Goal: Task Accomplishment & Management: Complete application form

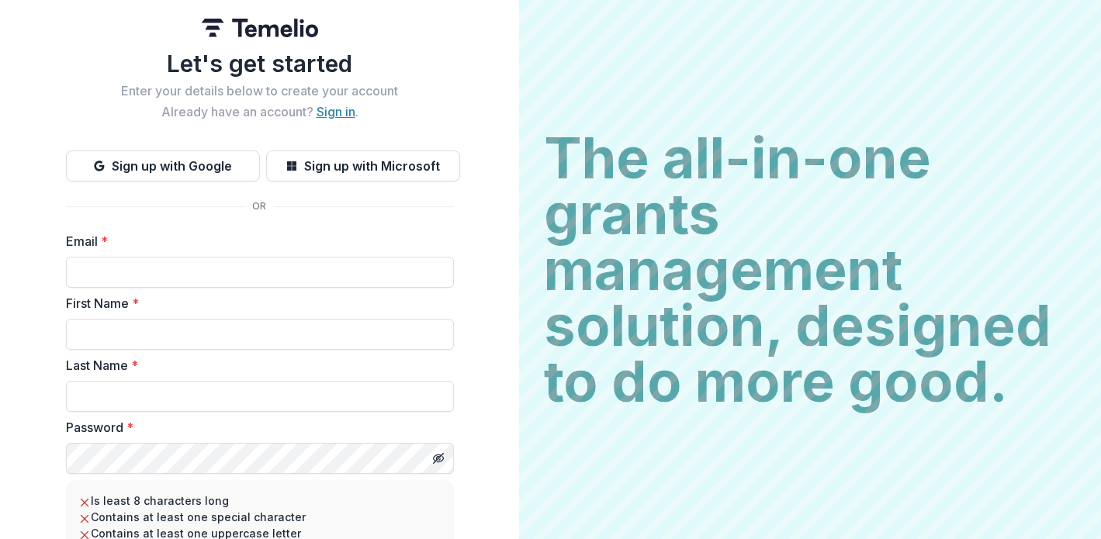
click at [341, 112] on link "Sign in" at bounding box center [336, 112] width 39 height 16
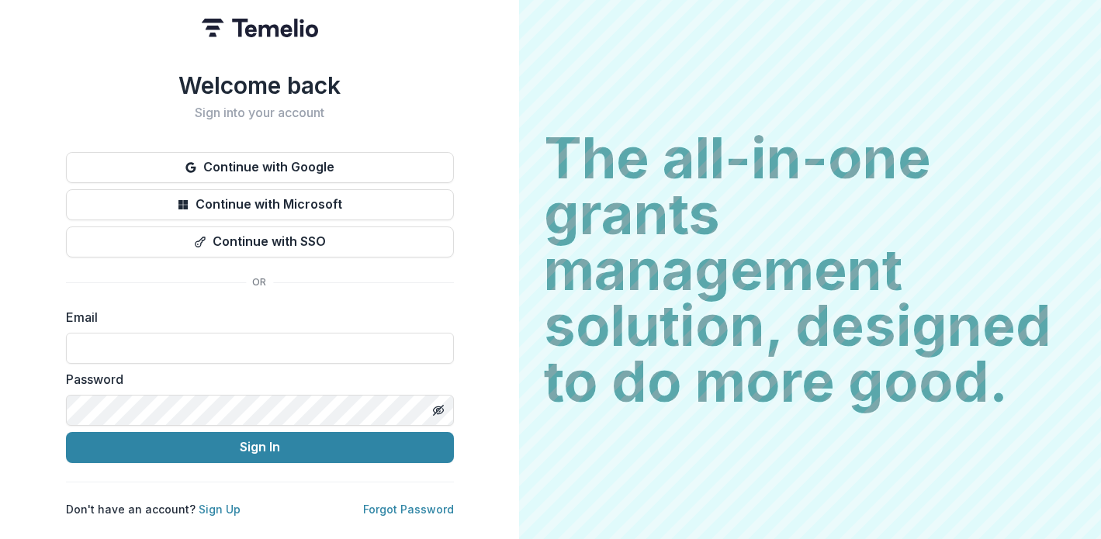
type input "**********"
click at [259, 441] on button "Sign In" at bounding box center [260, 447] width 388 height 31
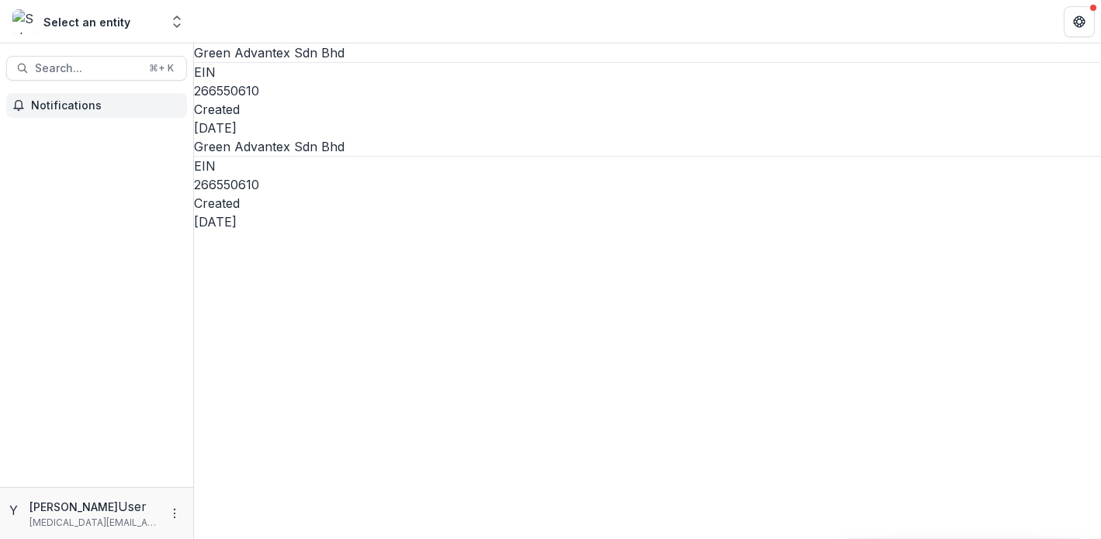
click at [96, 108] on span "Notifications" at bounding box center [106, 105] width 150 height 13
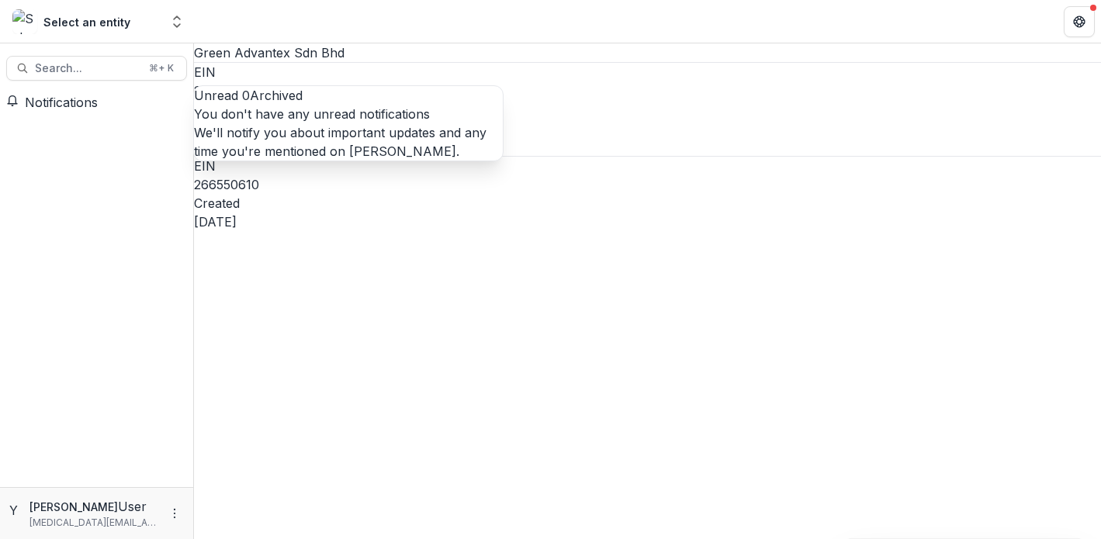
click at [300, 97] on button "Archived" at bounding box center [276, 95] width 53 height 19
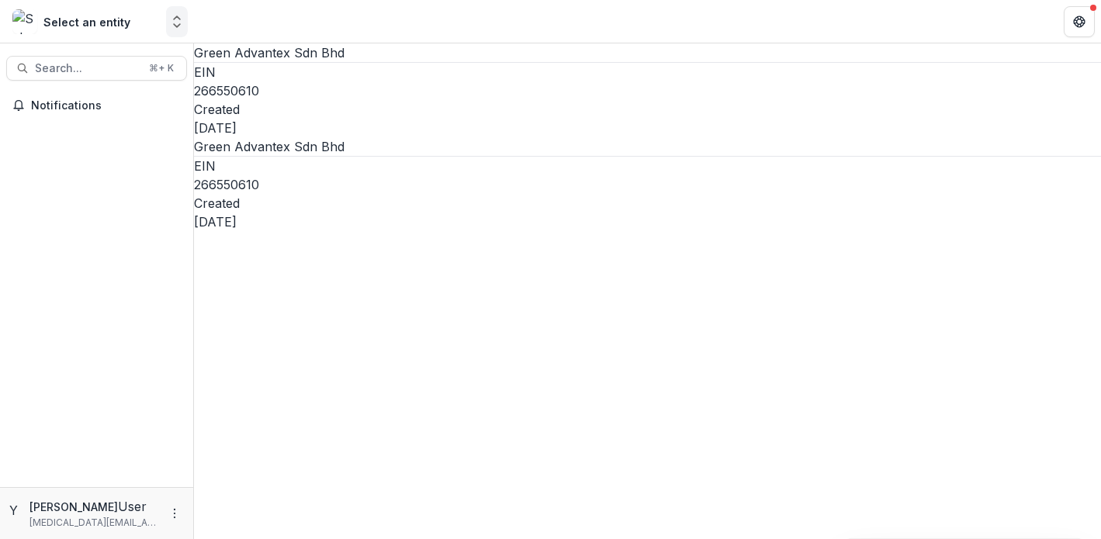
click at [171, 12] on button "Open entity switcher" at bounding box center [177, 21] width 22 height 31
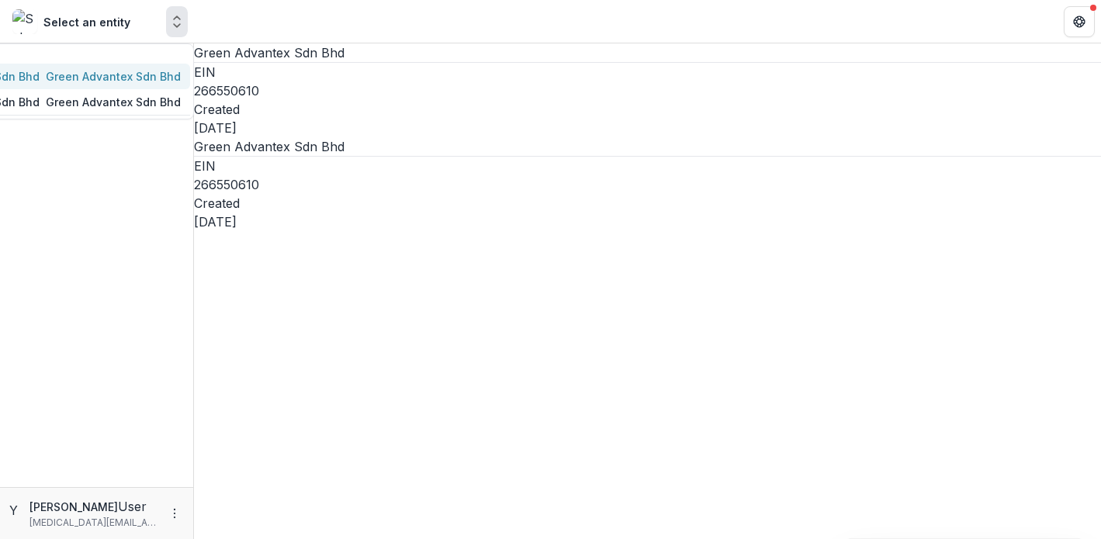
click at [140, 85] on div "Green Advantex Sdn Bhd" at bounding box center [113, 76] width 135 height 16
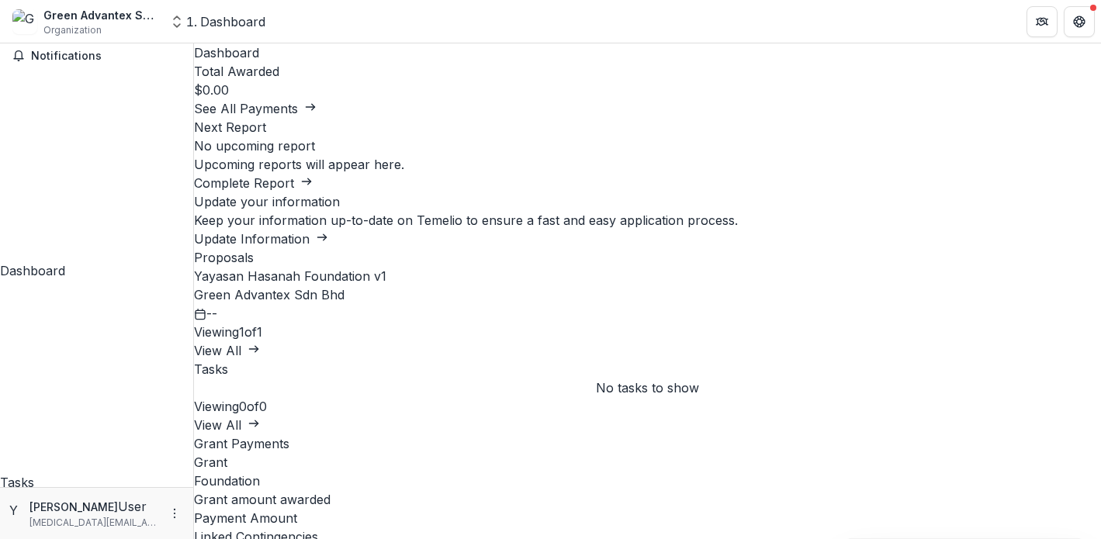
click at [152, 9] on div "Green Advantex Sdn Bhd" at bounding box center [101, 15] width 116 height 16
click at [171, 22] on icon "Open entity switcher" at bounding box center [177, 22] width 16 height 16
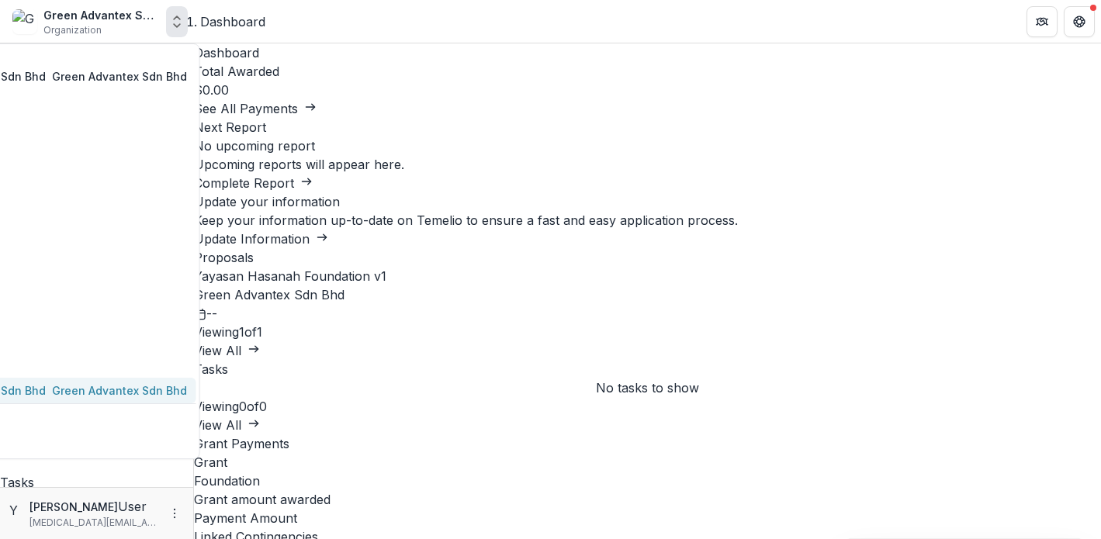
click at [157, 382] on div "Green Advantex Sdn Bhd" at bounding box center [119, 390] width 135 height 16
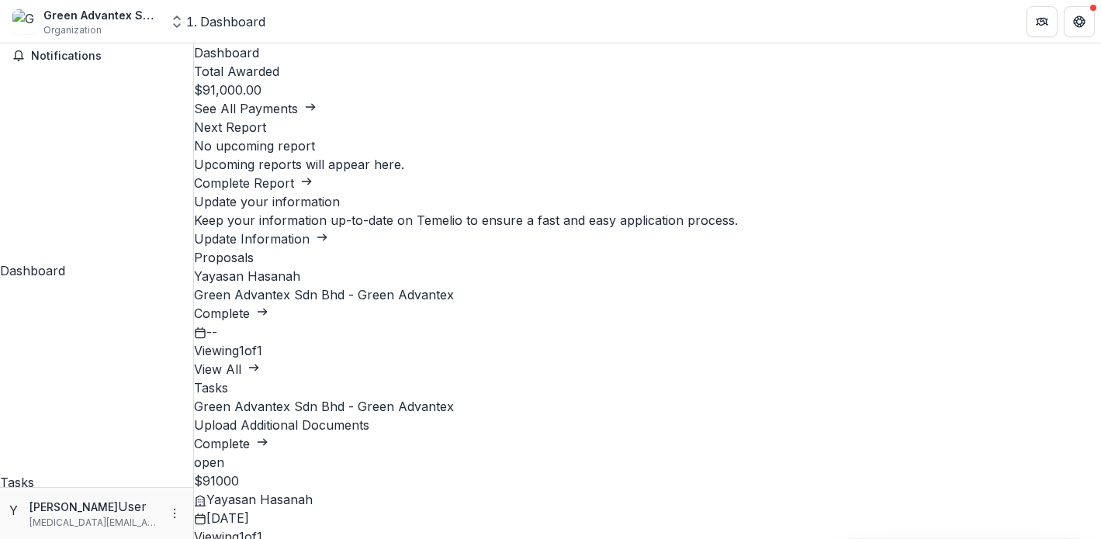
click at [126, 473] on div "Tasks" at bounding box center [96, 482] width 193 height 19
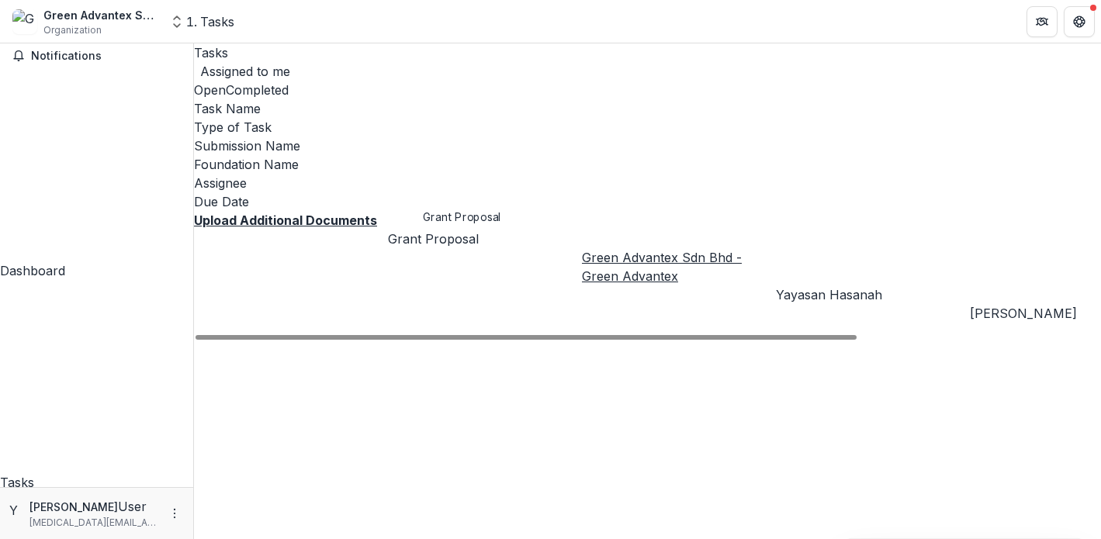
click at [438, 230] on div "Grant Proposal" at bounding box center [485, 239] width 194 height 19
click at [445, 230] on div "Grant Proposal" at bounding box center [485, 239] width 194 height 19
click at [388, 211] on div "Upload Additional Documents" at bounding box center [291, 220] width 194 height 19
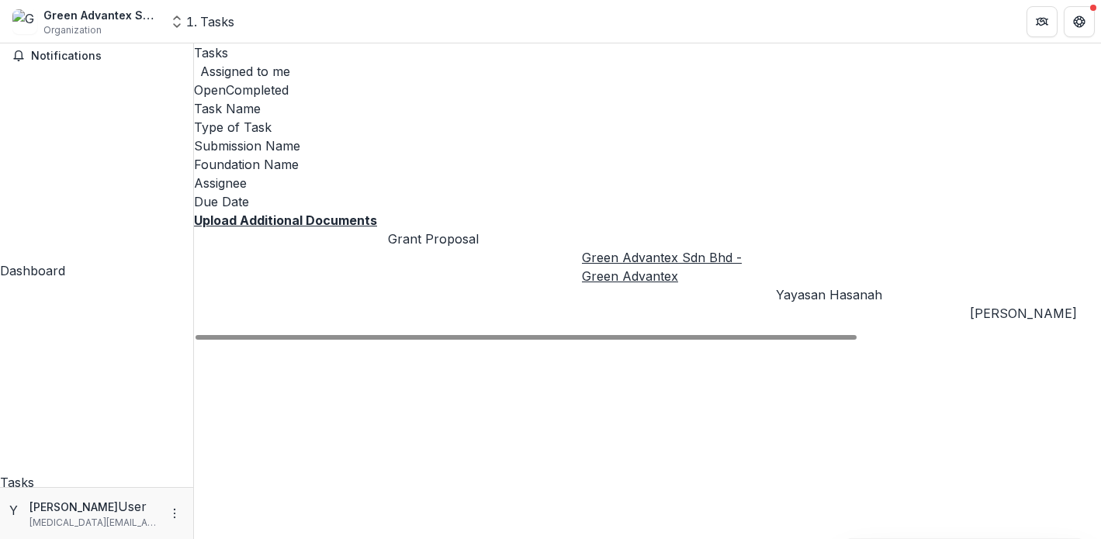
click at [365, 213] on u "Upload Additional Documents" at bounding box center [285, 221] width 183 height 16
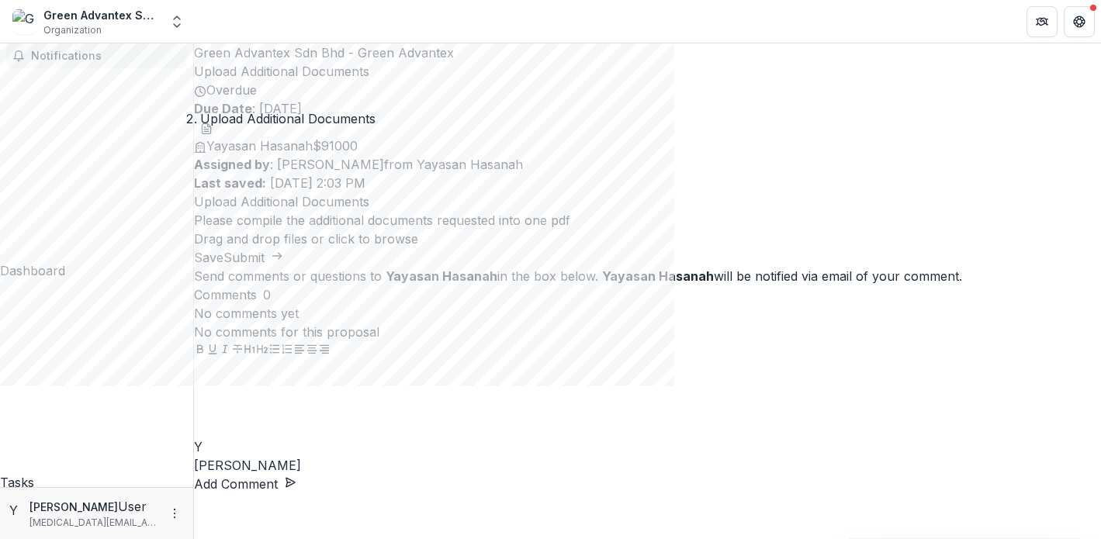
click at [104, 63] on span "Notifications" at bounding box center [106, 56] width 150 height 13
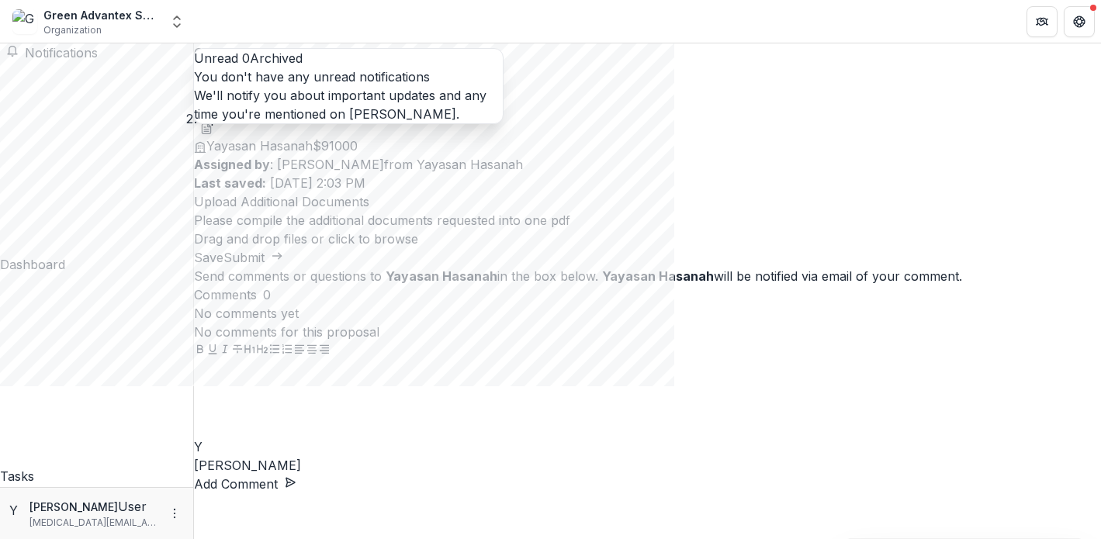
click at [303, 62] on button "Archived" at bounding box center [276, 58] width 53 height 19
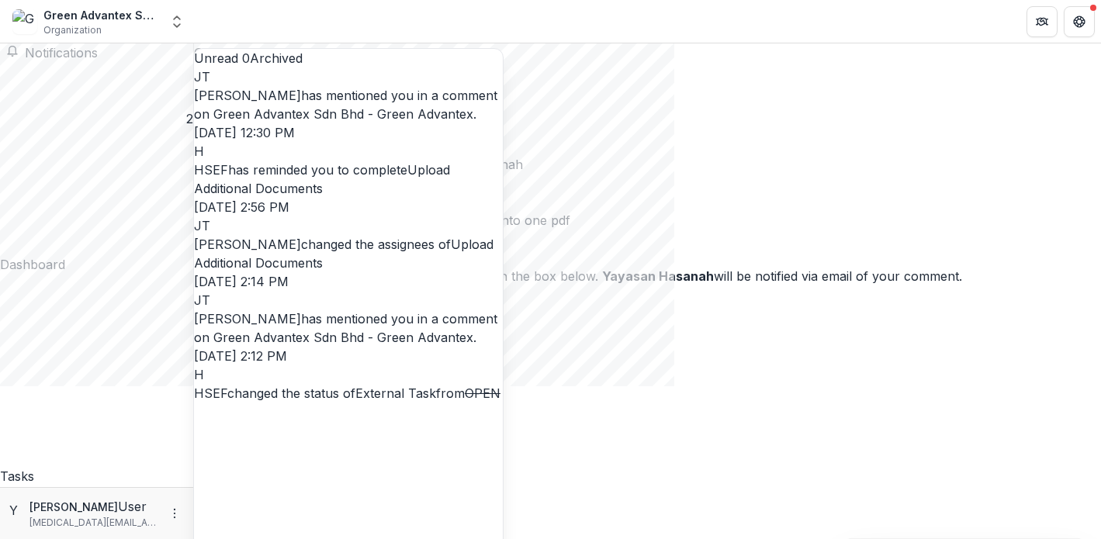
click at [393, 122] on link "Green Advantex Sdn Bhd - Green Advantex" at bounding box center [343, 114] width 260 height 16
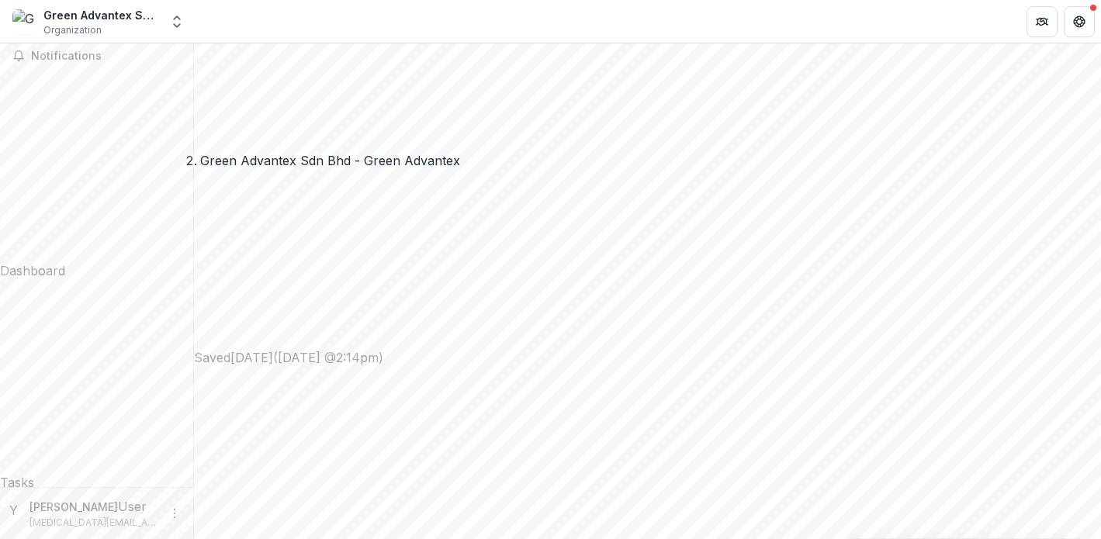
scroll to position [657, 0]
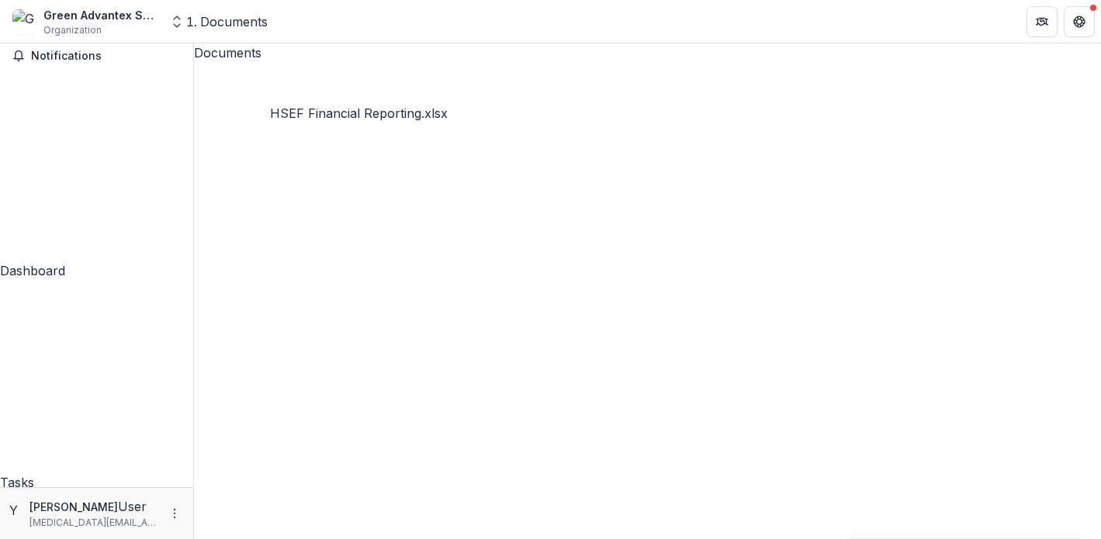
click at [95, 68] on button "Notifications" at bounding box center [96, 55] width 181 height 25
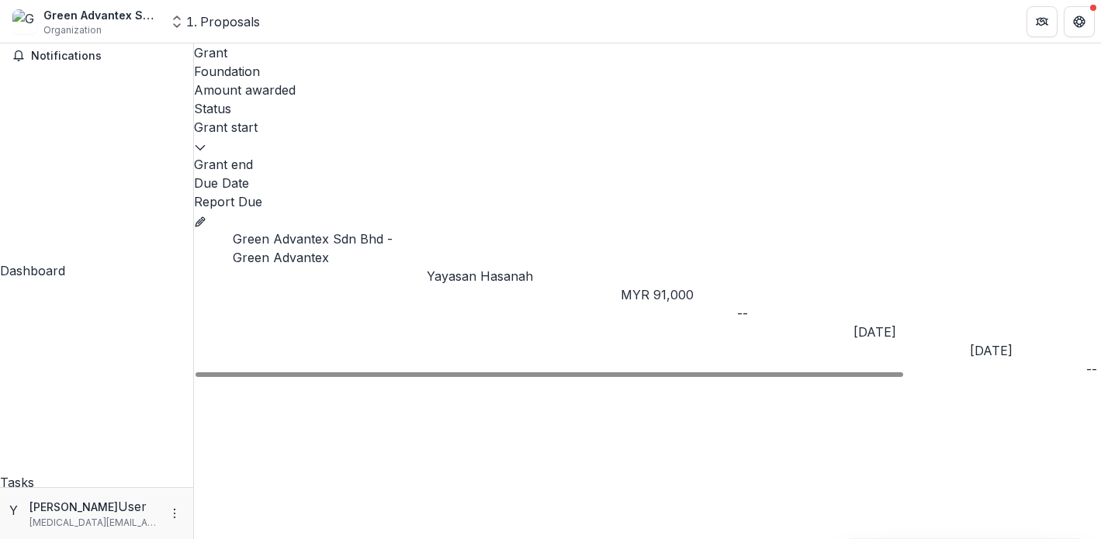
click at [206, 211] on button "Grant 62bdbe14-b397-4da7-b9ac-451821ac143b" at bounding box center [200, 220] width 12 height 19
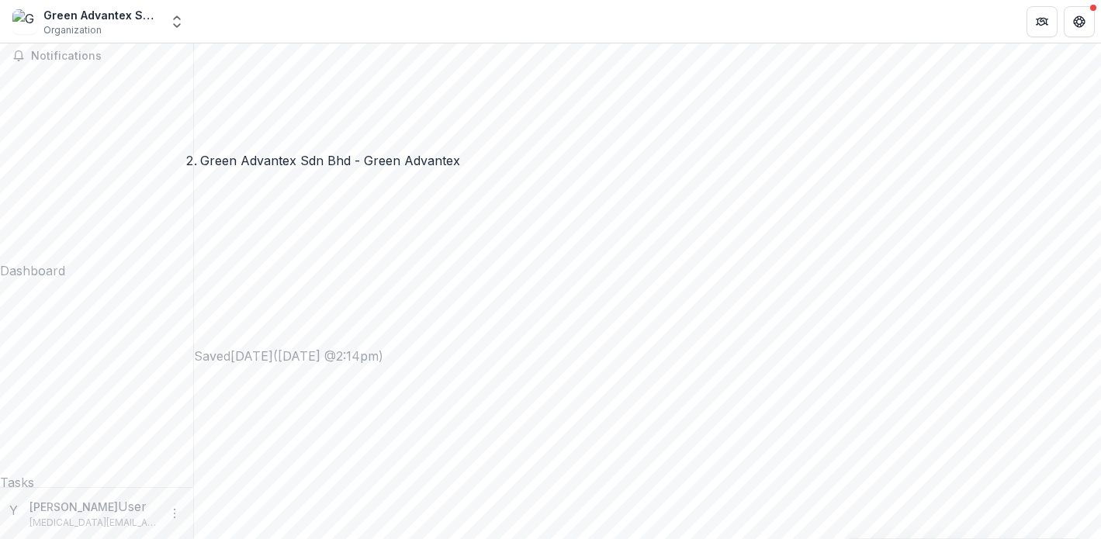
scroll to position [657, 0]
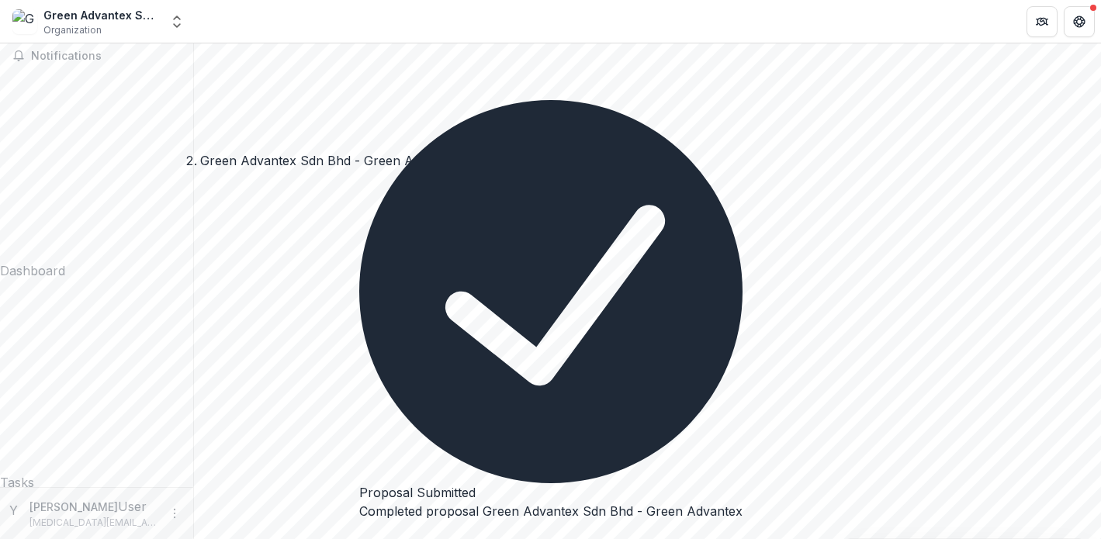
scroll to position [188, 0]
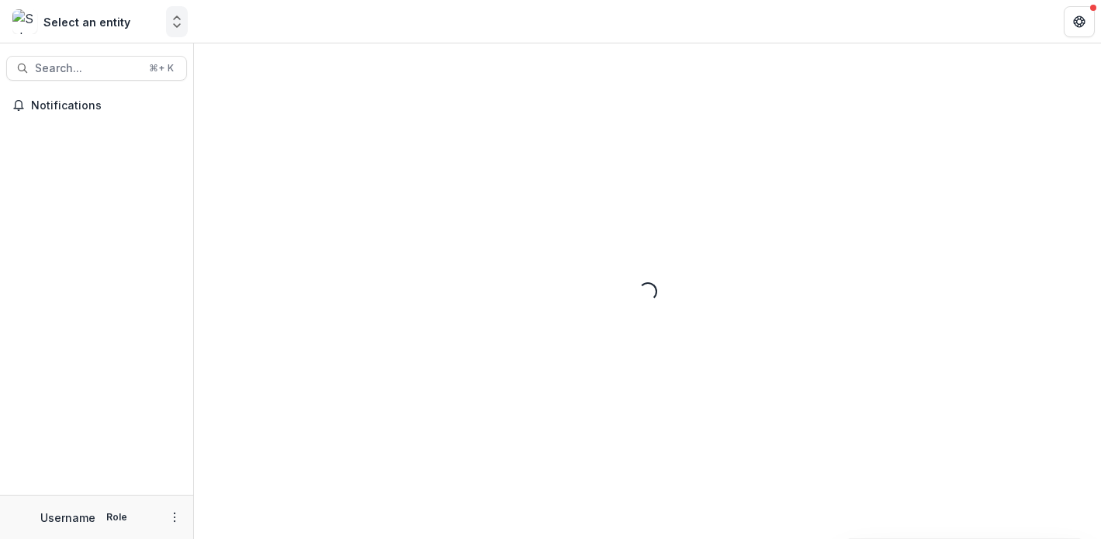
click at [170, 19] on icon "Open entity switcher" at bounding box center [177, 22] width 16 height 16
click at [176, 25] on icon "Open entity switcher" at bounding box center [177, 22] width 16 height 16
click at [176, 27] on polyline "Open entity switcher" at bounding box center [177, 25] width 6 height 3
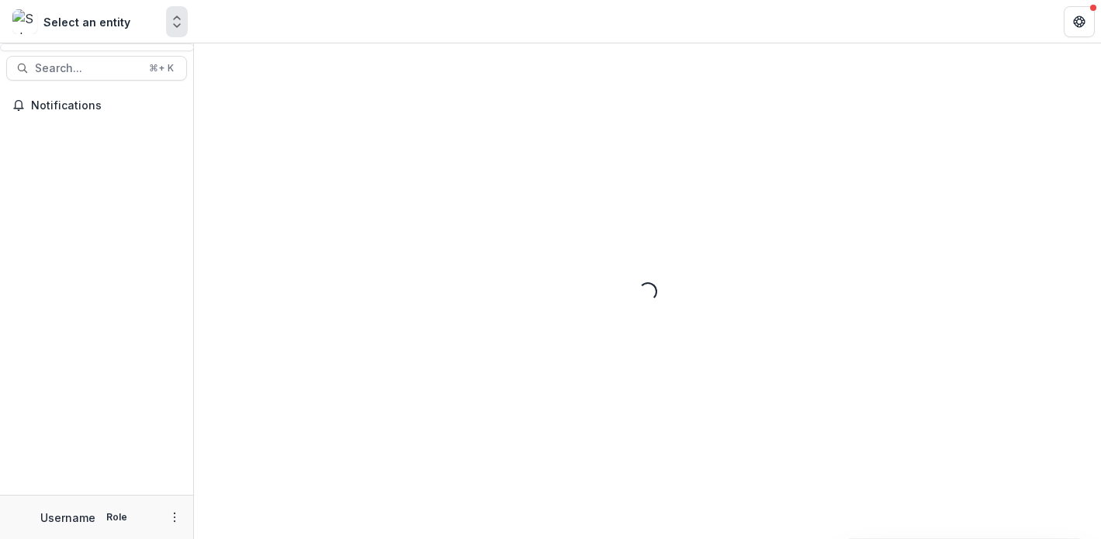
click at [116, 26] on div "Select an entity" at bounding box center [86, 22] width 87 height 16
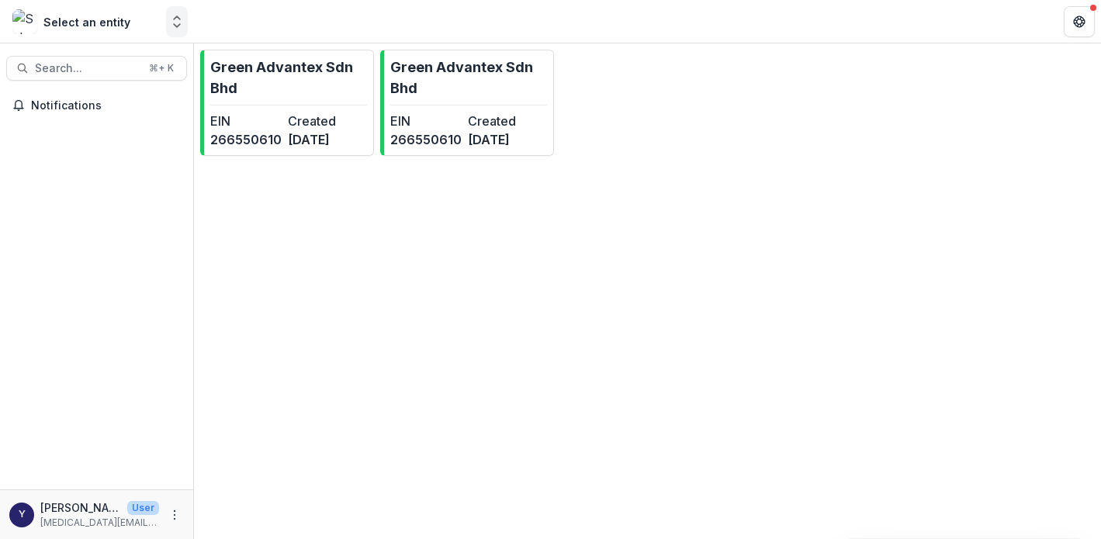
click at [175, 26] on polyline "Open entity switcher" at bounding box center [177, 25] width 6 height 3
click at [140, 127] on div "Nonprofits Green Advantex Sdn Bhd Green Advantex Sdn Bhd Team Settings" at bounding box center [97, 90] width 194 height 94
click at [149, 108] on div "Green Advantex Sdn Bhd" at bounding box center [105, 113] width 135 height 16
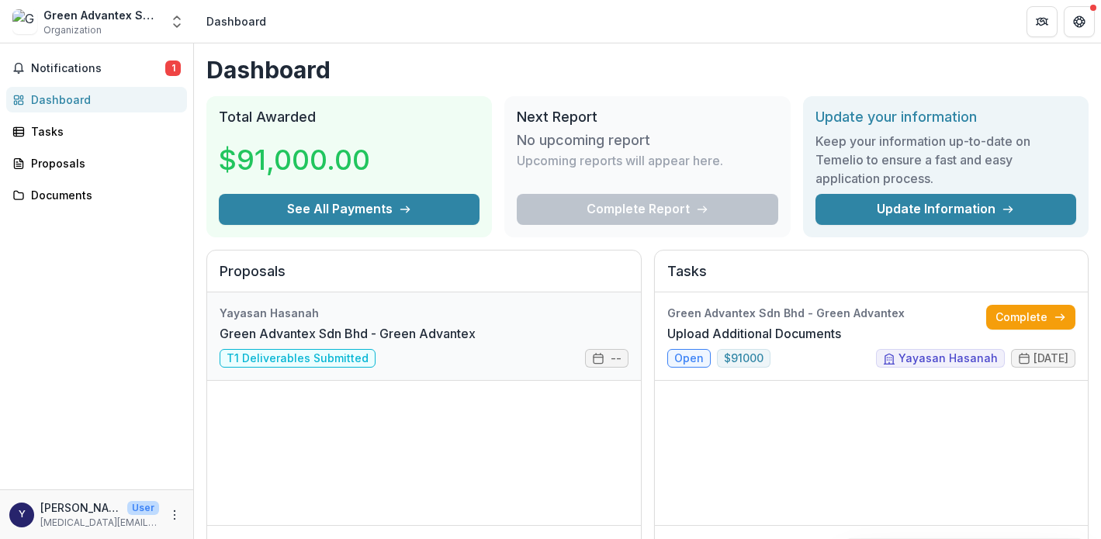
click at [303, 343] on link "Green Advantex Sdn Bhd - Green Advantex" at bounding box center [348, 333] width 256 height 19
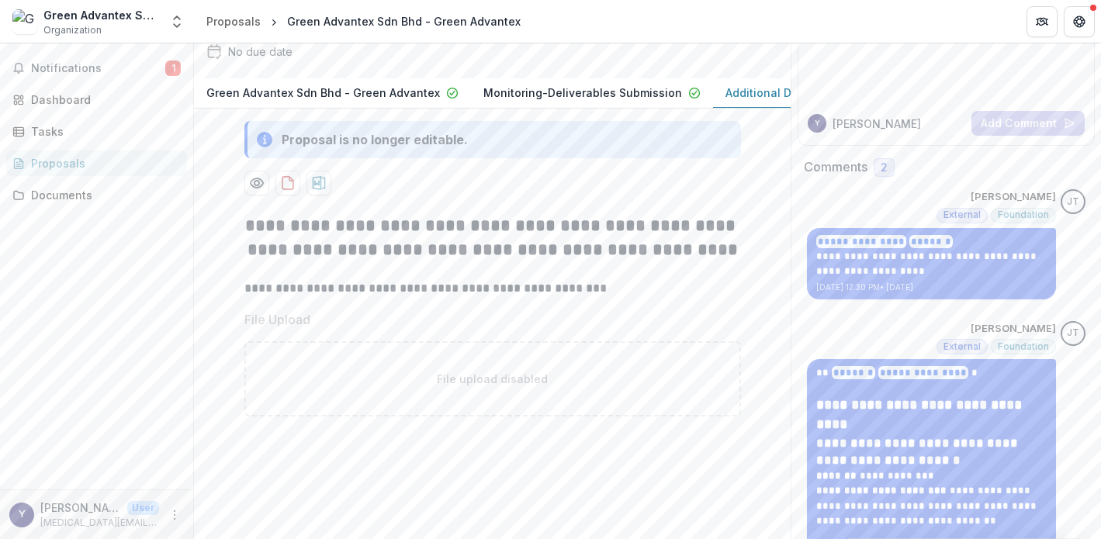
scroll to position [165, 0]
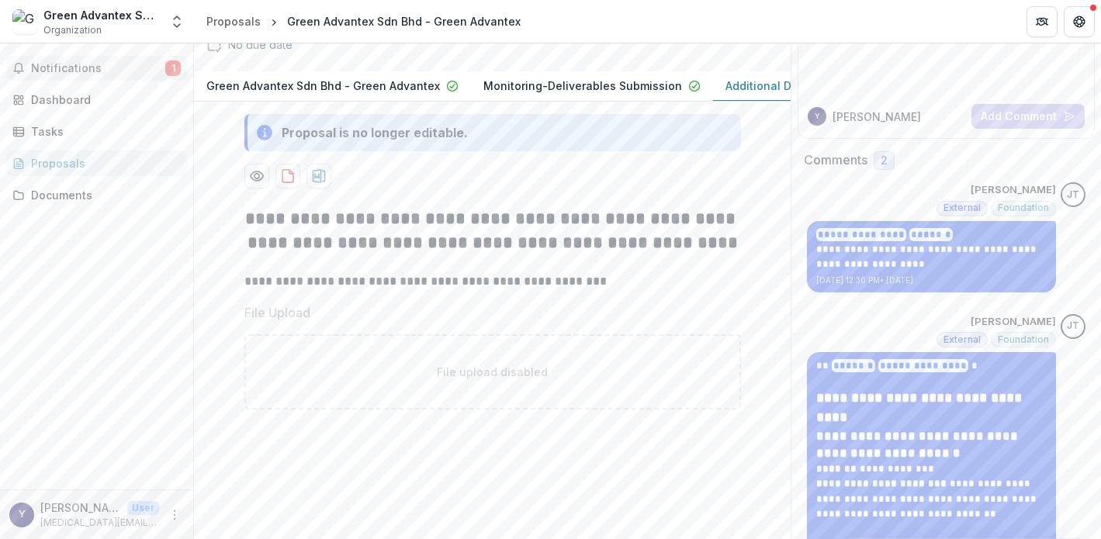
click at [159, 67] on span "Notifications" at bounding box center [98, 68] width 134 height 13
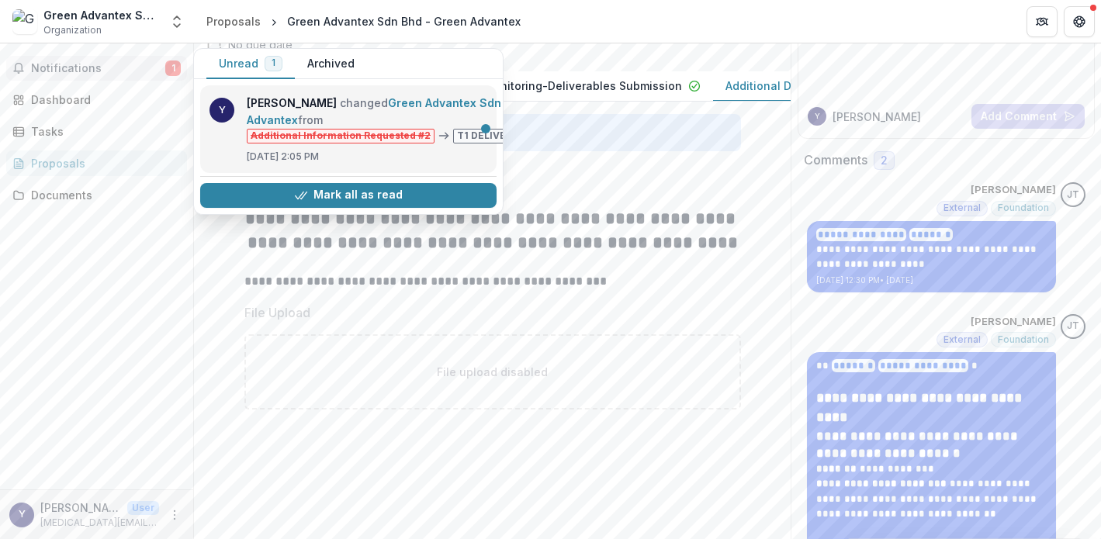
click at [313, 126] on link "Green Advantex Sdn Bhd - Green Advantex" at bounding box center [409, 111] width 324 height 30
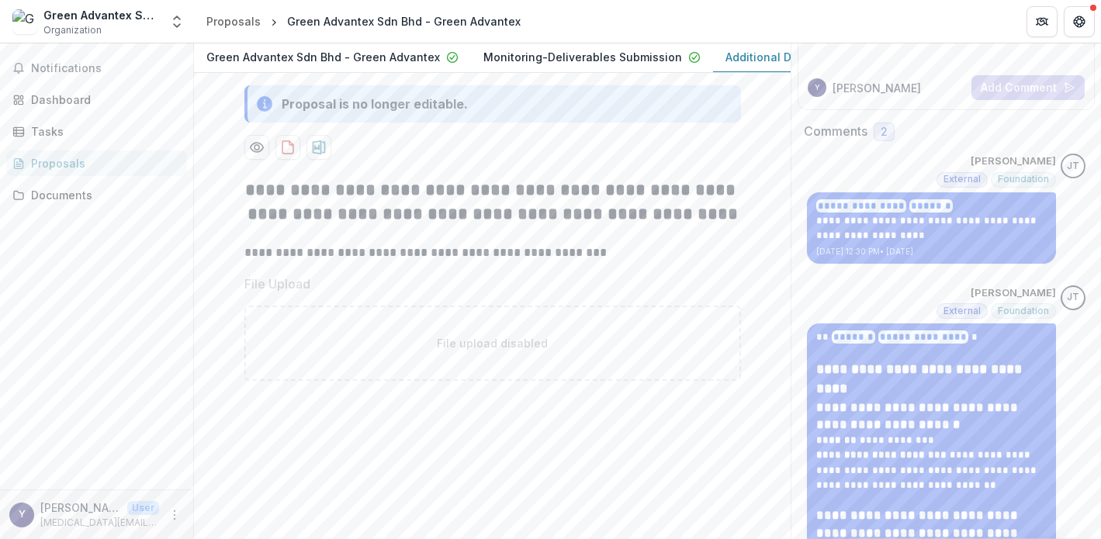
scroll to position [213, 0]
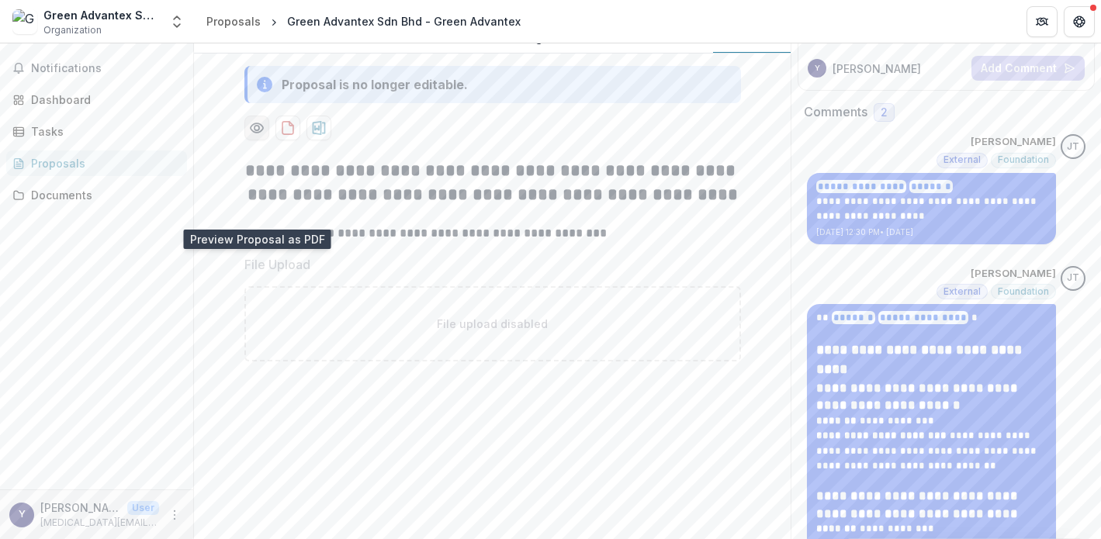
click at [253, 136] on icon "Preview 62bdbe14-b397-4da7-b9ac-451821ac143b-2.pdf" at bounding box center [257, 128] width 16 height 16
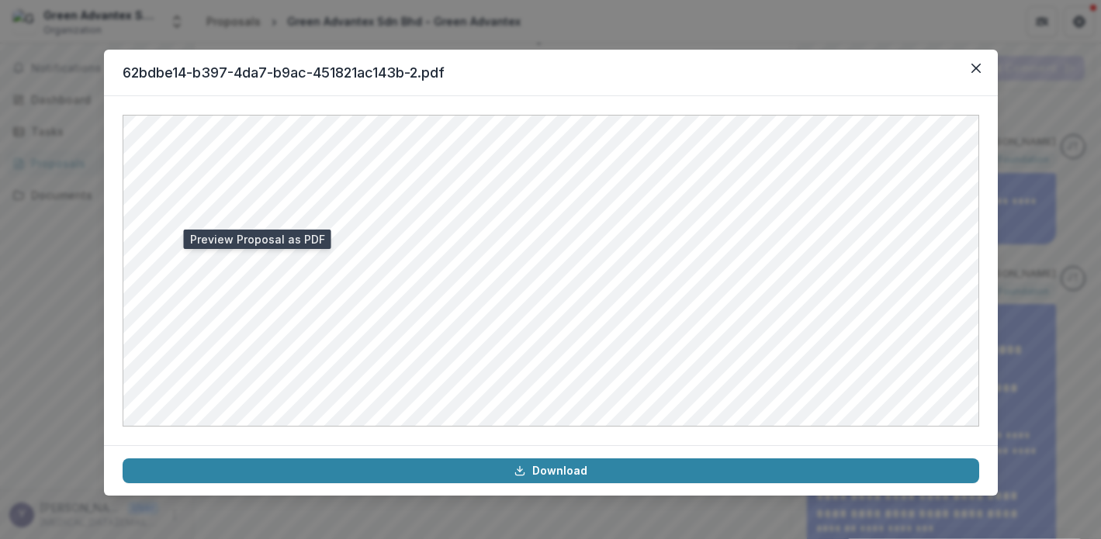
click at [988, 63] on header "62bdbe14-b397-4da7-b9ac-451821ac143b-2.pdf" at bounding box center [551, 73] width 894 height 47
click at [974, 73] on button "Close" at bounding box center [976, 68] width 25 height 25
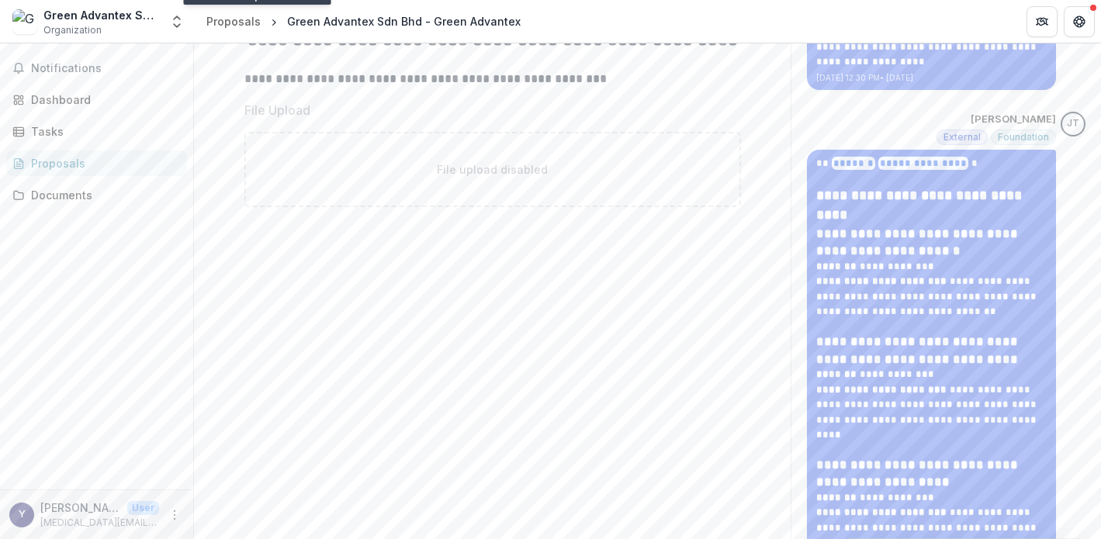
scroll to position [247, 0]
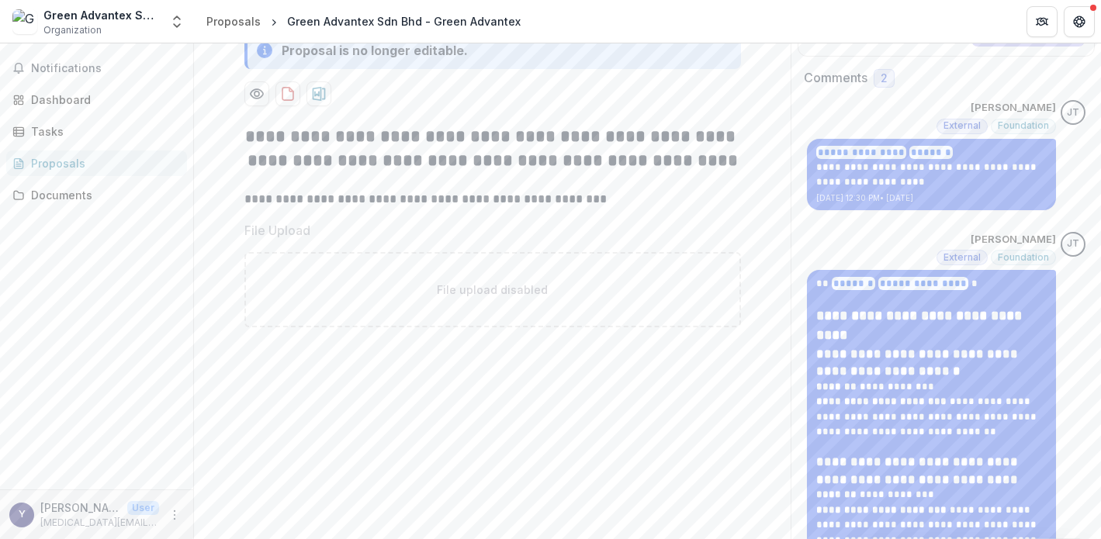
click at [487, 327] on div "File upload disabled" at bounding box center [492, 289] width 497 height 75
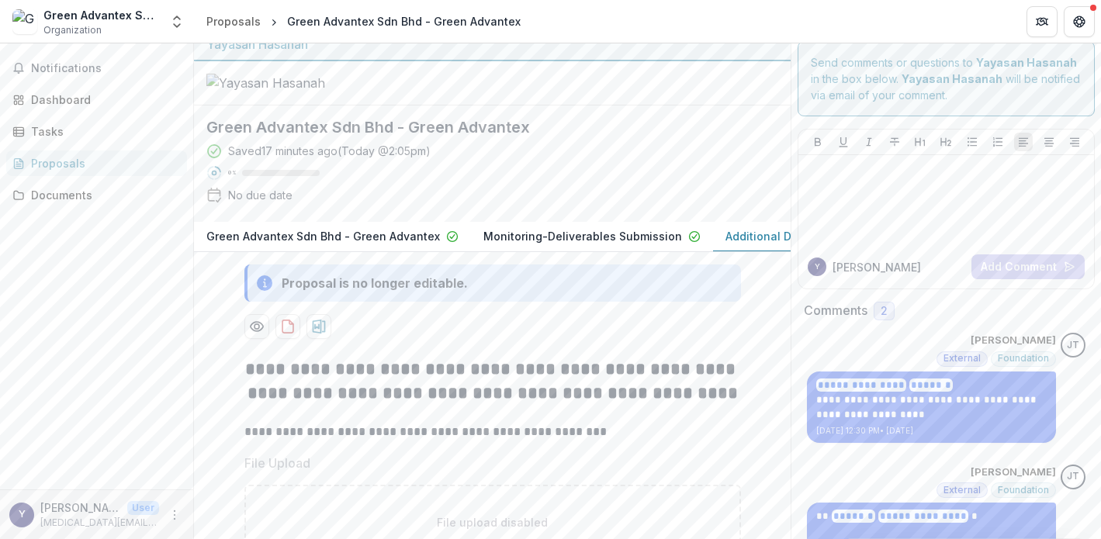
scroll to position [3, 0]
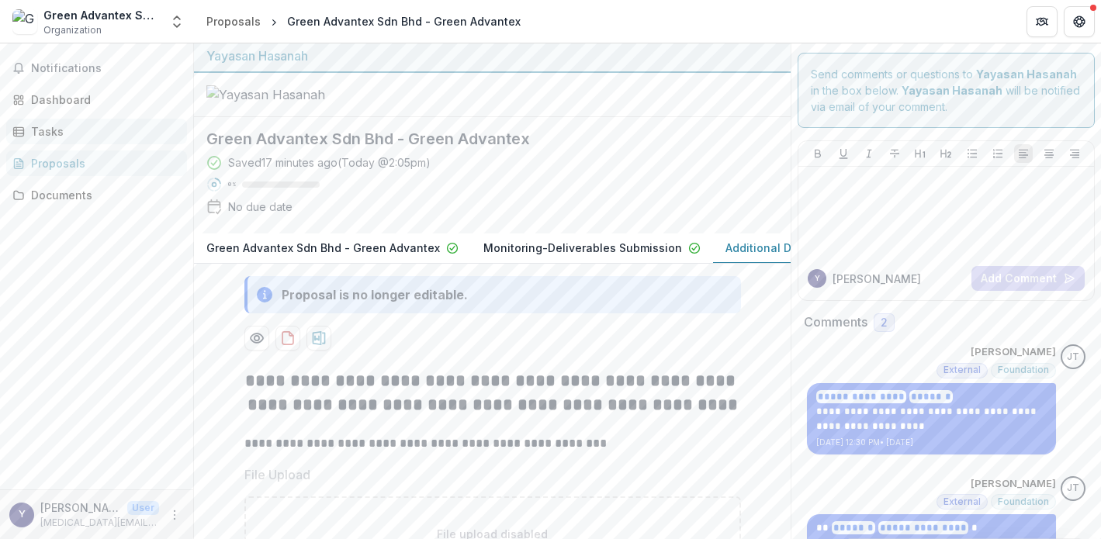
click at [123, 136] on div "Tasks" at bounding box center [103, 131] width 144 height 16
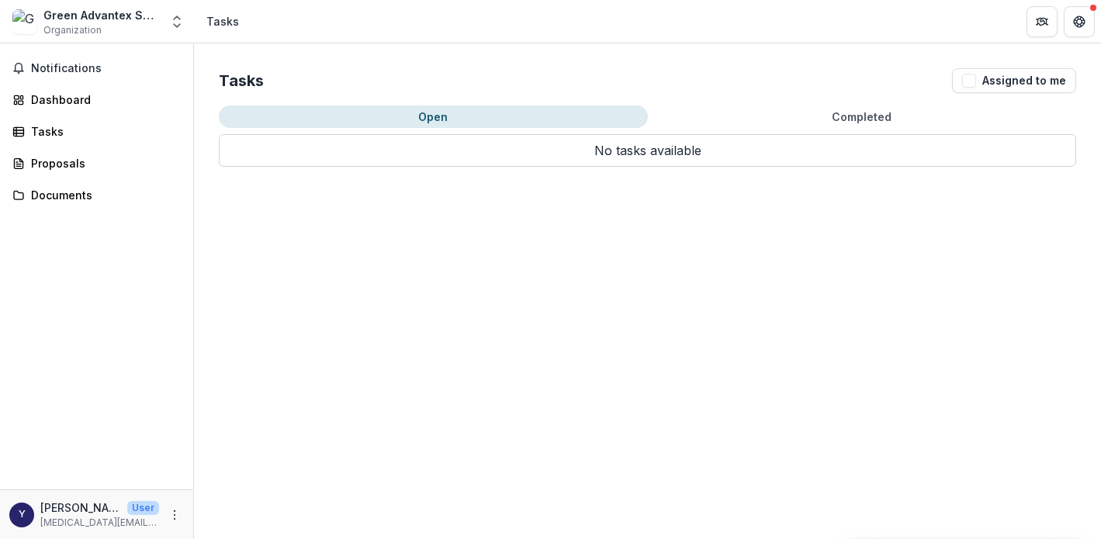
click at [318, 145] on p "No tasks available" at bounding box center [647, 150] width 857 height 33
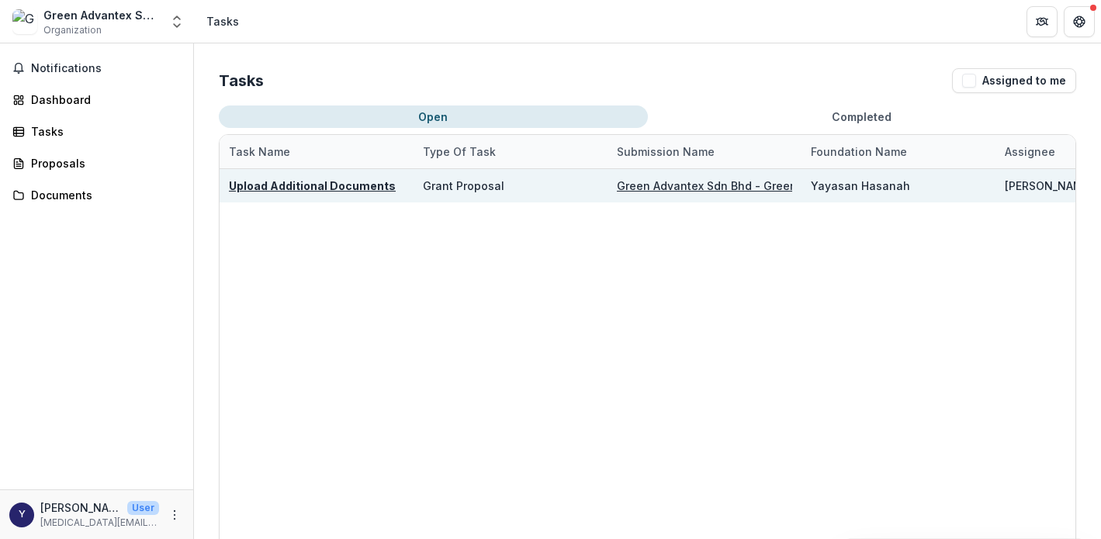
click at [613, 185] on div "Green Advantex Sdn Bhd - Green Advantex" at bounding box center [704, 185] width 194 height 33
click at [571, 185] on div "Grant Proposal" at bounding box center [510, 185] width 175 height 33
click at [361, 186] on u "Upload Additional Documents" at bounding box center [312, 185] width 167 height 13
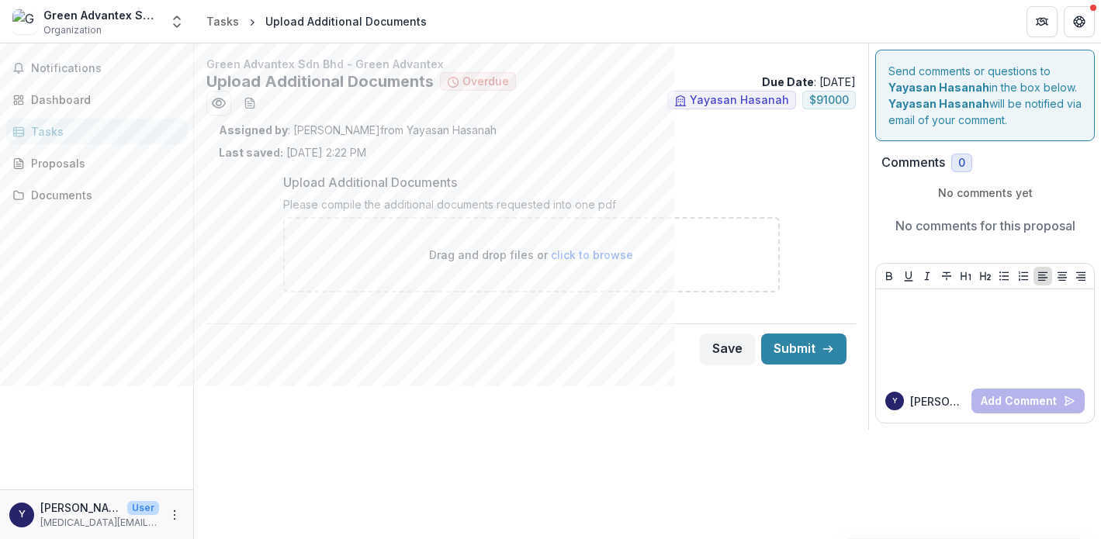
click at [598, 251] on span "click to browse" at bounding box center [592, 254] width 82 height 13
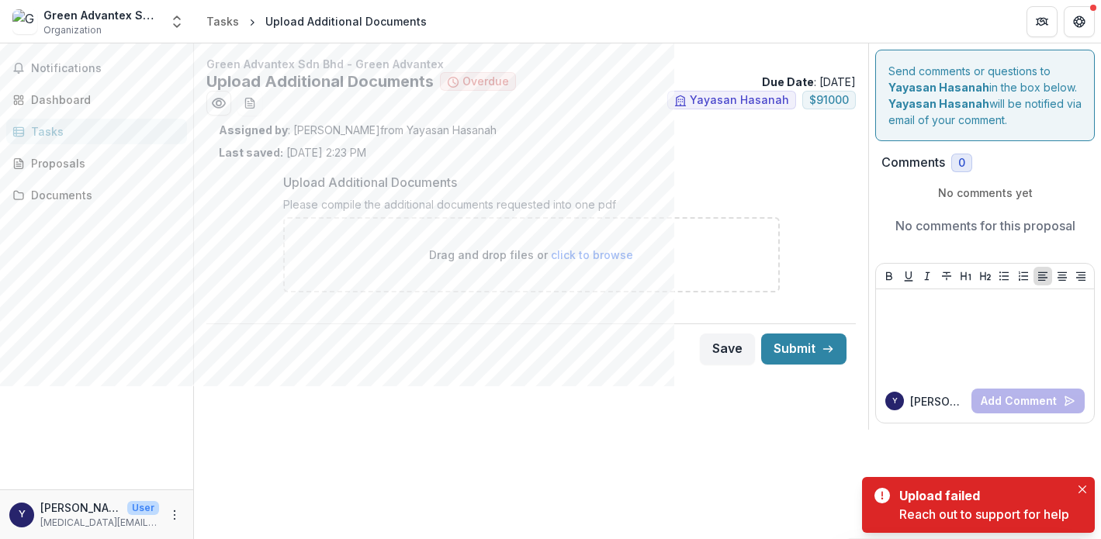
click at [584, 259] on span "click to browse" at bounding box center [592, 254] width 82 height 13
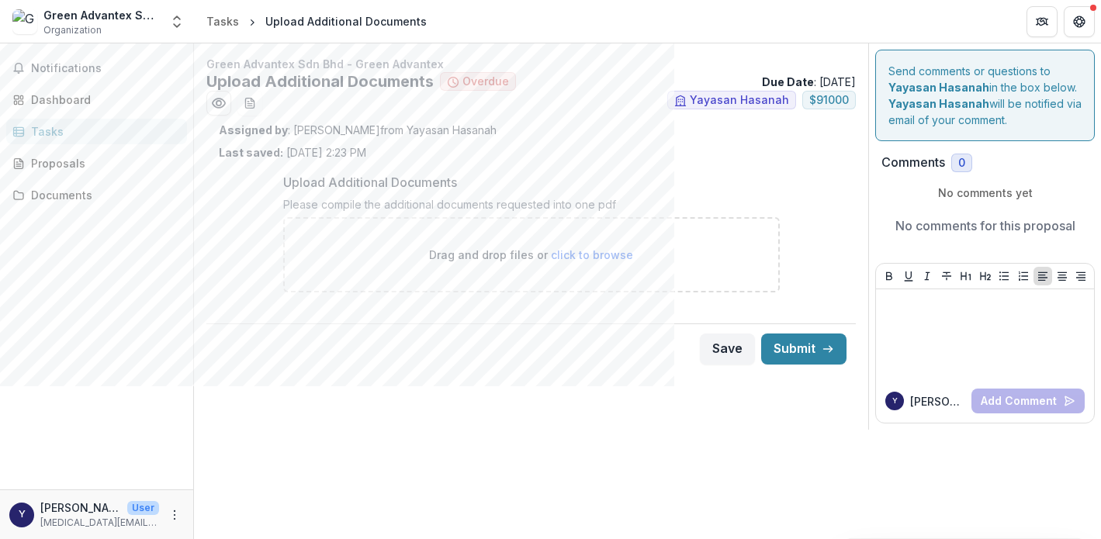
type input "**********"
click at [607, 249] on span "click to browse" at bounding box center [592, 254] width 82 height 13
type input "**********"
click at [604, 255] on span "click to browse" at bounding box center [592, 254] width 82 height 13
type input "**********"
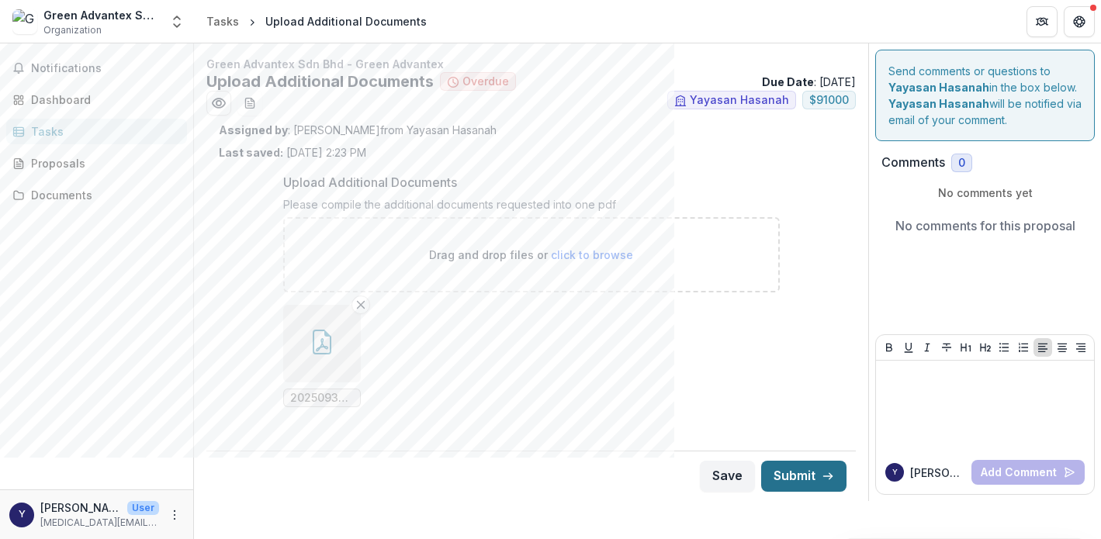
click at [812, 475] on button "Submit" at bounding box center [803, 476] width 85 height 31
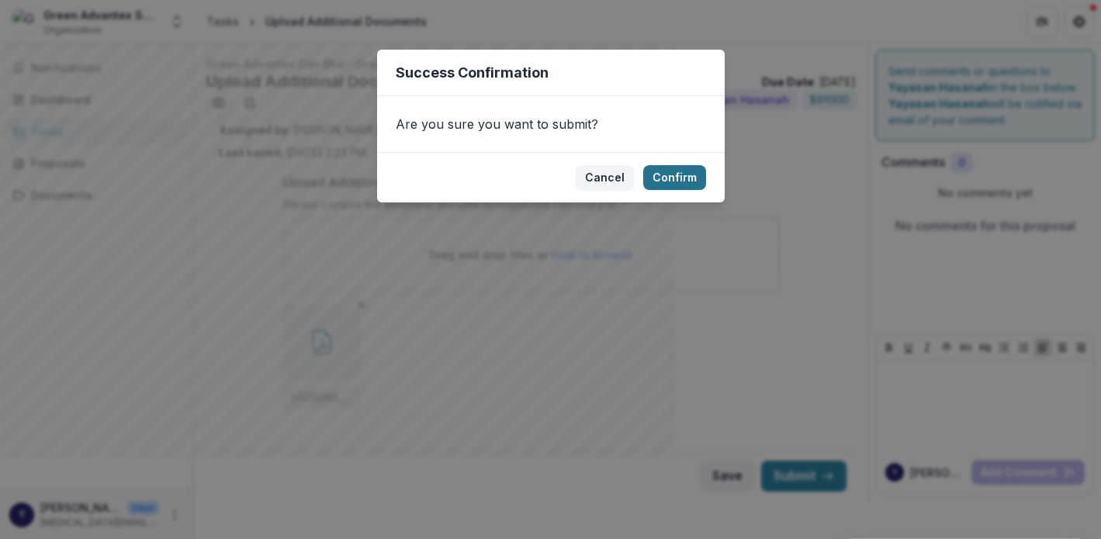
click at [686, 176] on button "Confirm" at bounding box center [674, 177] width 63 height 25
